Goal: Information Seeking & Learning: Learn about a topic

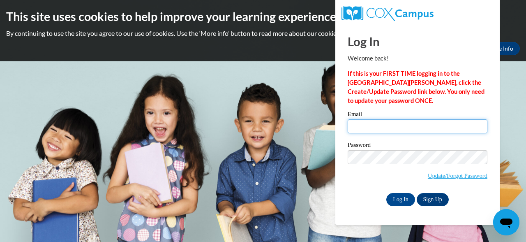
click at [372, 130] on input "Email" at bounding box center [418, 126] width 140 height 14
type input "hhelm@savcds.org"
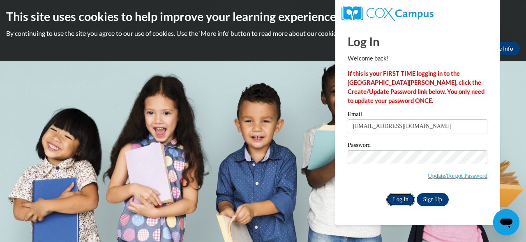
click at [403, 201] on input "Log In" at bounding box center [401, 199] width 29 height 13
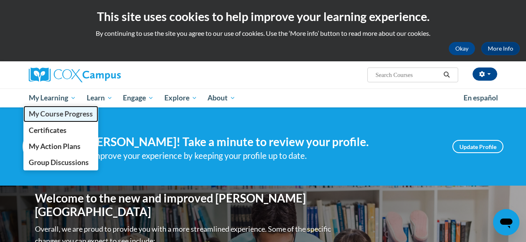
click at [61, 112] on span "My Course Progress" at bounding box center [61, 113] width 64 height 9
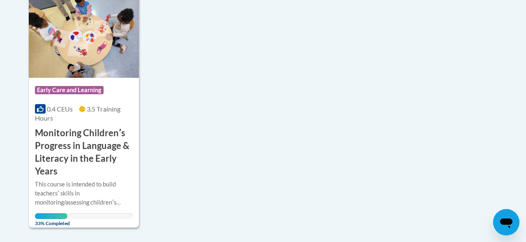
scroll to position [222, 0]
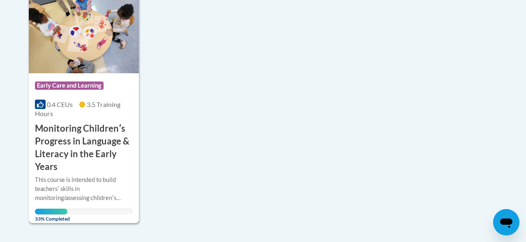
click at [103, 131] on h3 "Monitoring Childrenʹs Progress in Language & Literacy in the Early Years" at bounding box center [84, 147] width 98 height 51
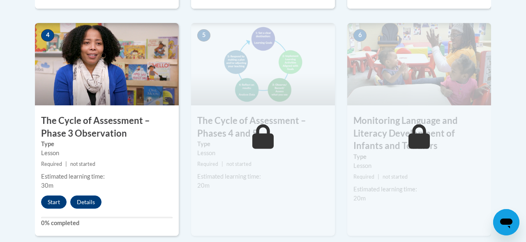
scroll to position [510, 0]
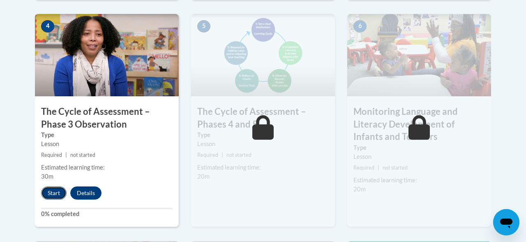
click at [54, 192] on button "Start" at bounding box center [53, 192] width 25 height 13
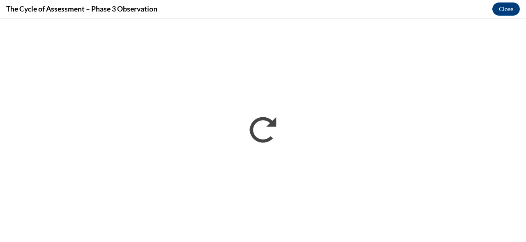
scroll to position [0, 0]
click at [502, 6] on button "Close" at bounding box center [507, 8] width 28 height 13
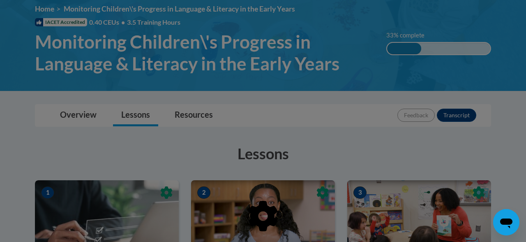
scroll to position [109, 0]
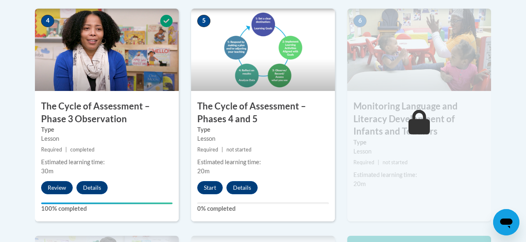
scroll to position [511, 0]
